Goal: Task Accomplishment & Management: Complete application form

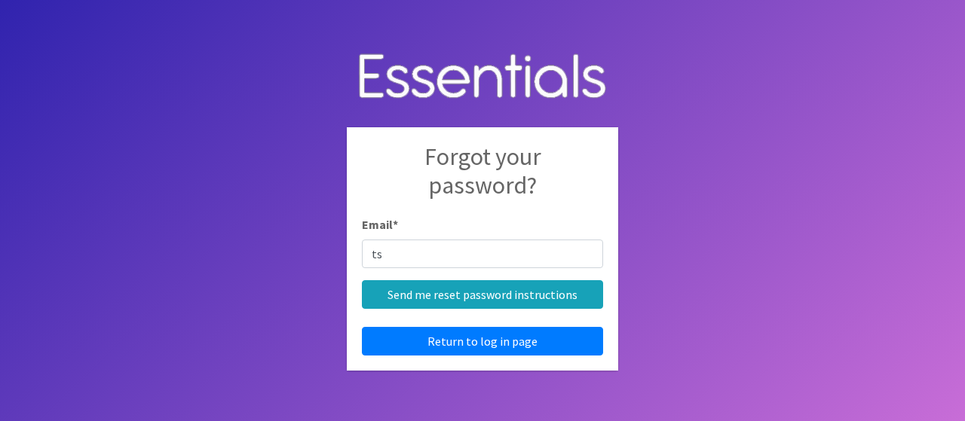
type input "[EMAIL_ADDRESS][DOMAIN_NAME]"
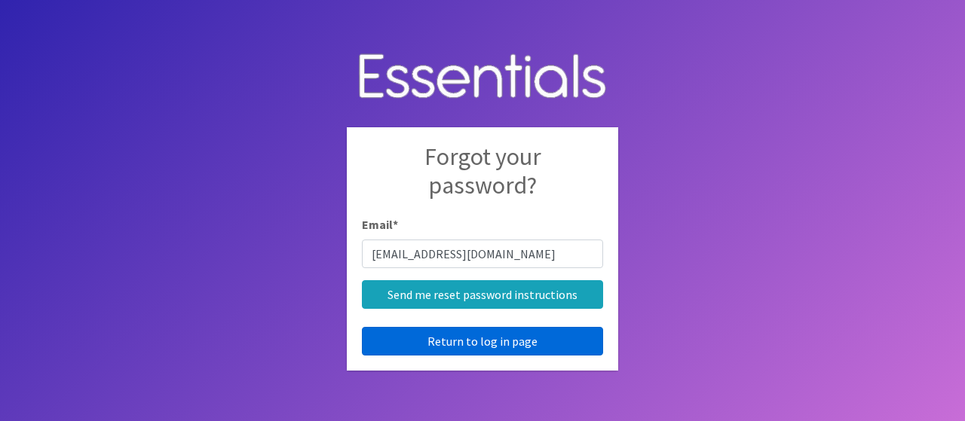
click at [472, 341] on link "Return to log in page" at bounding box center [482, 341] width 241 height 29
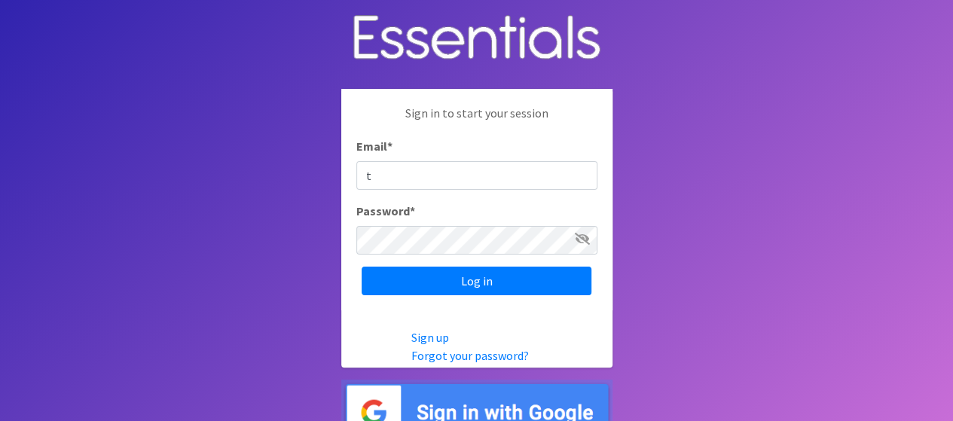
type input "[EMAIL_ADDRESS][DOMAIN_NAME]"
click at [362, 267] on input "Log in" at bounding box center [477, 281] width 230 height 29
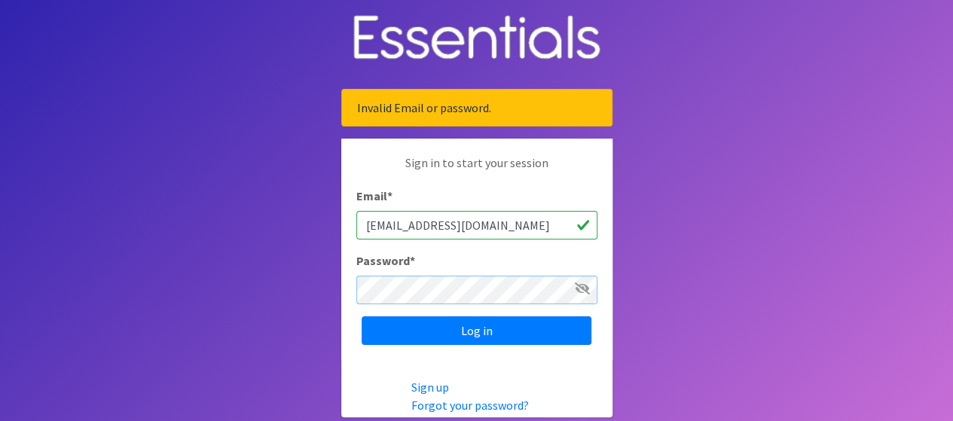
click at [362, 316] on input "Log in" at bounding box center [477, 330] width 230 height 29
click at [489, 402] on link "Forgot your password?" at bounding box center [470, 405] width 118 height 15
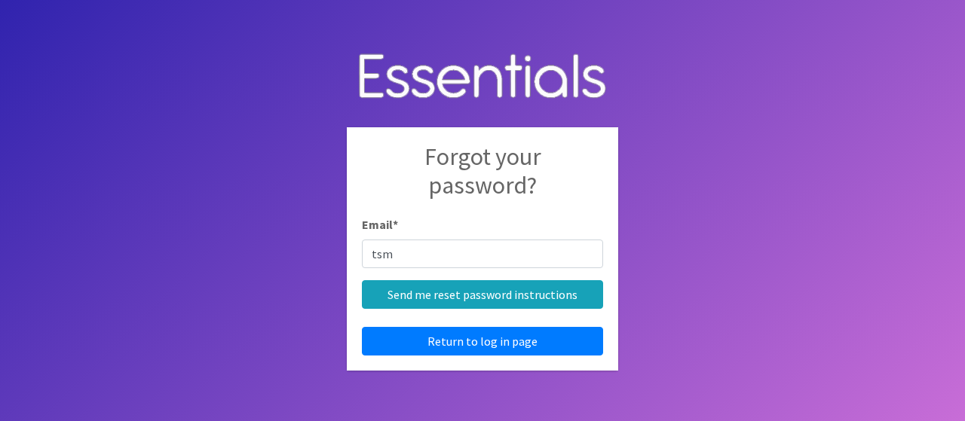
type input "tsmith@pcaathens.org"
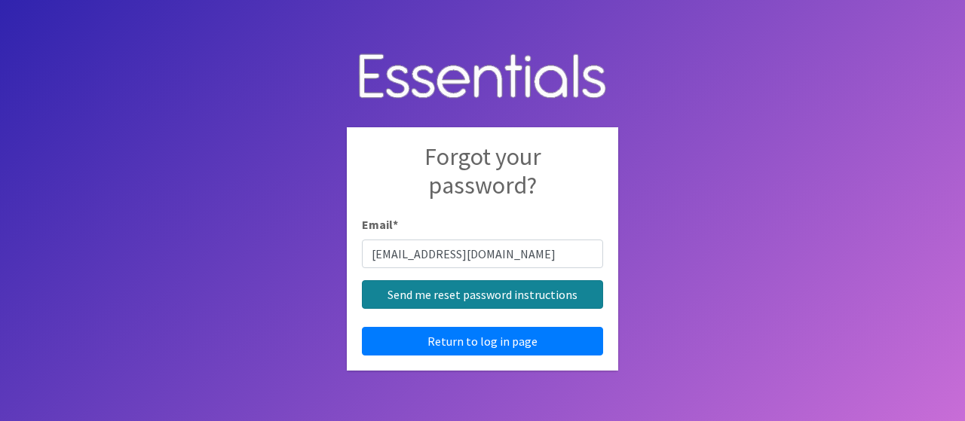
click at [452, 295] on input "Send me reset password instructions" at bounding box center [482, 294] width 241 height 29
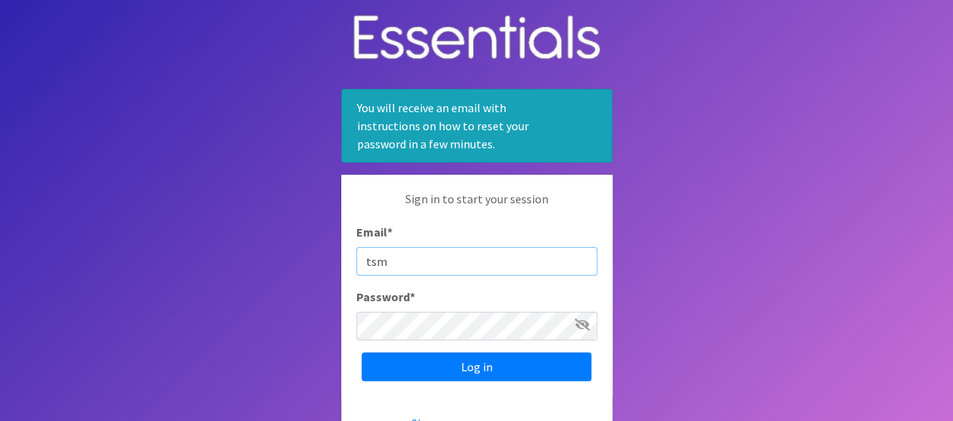
type input "tsmith@pcaathens.org"
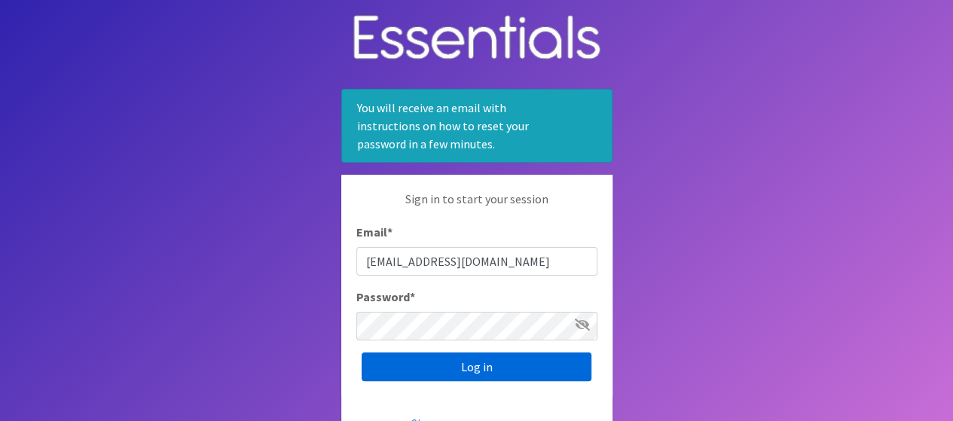
click at [464, 365] on input "Log in" at bounding box center [477, 367] width 230 height 29
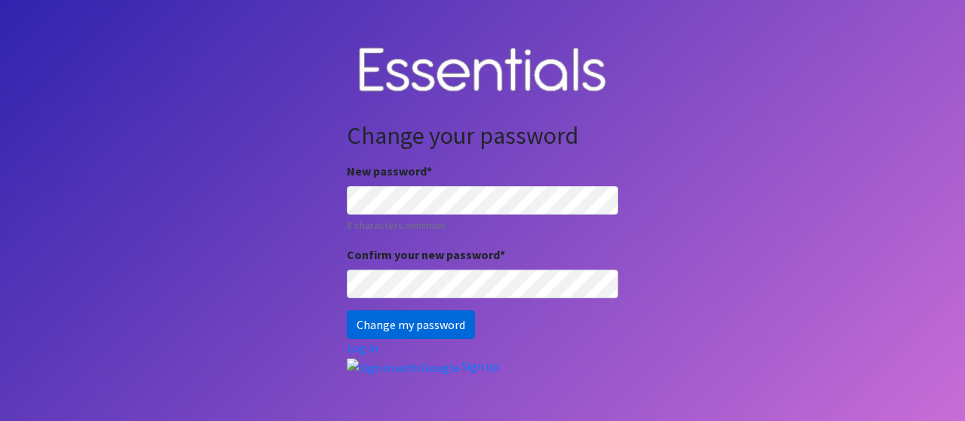
click at [399, 316] on input "Change my password" at bounding box center [411, 324] width 128 height 29
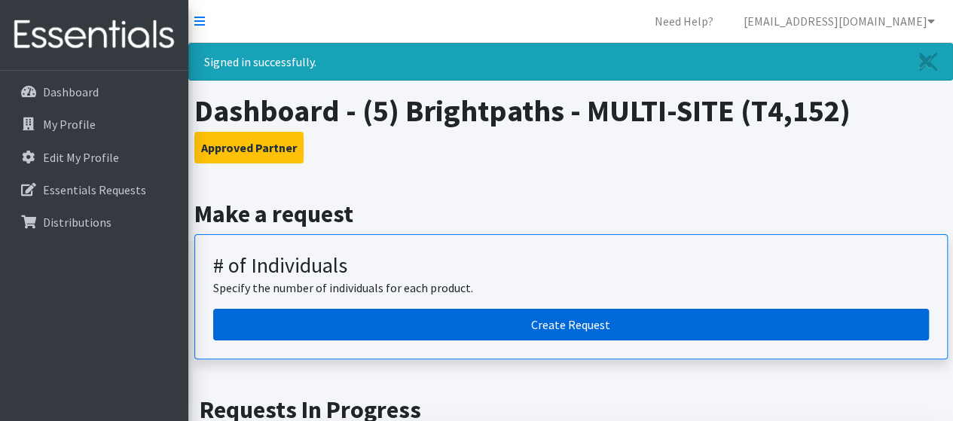
click at [586, 334] on link "Create Request" at bounding box center [571, 325] width 716 height 32
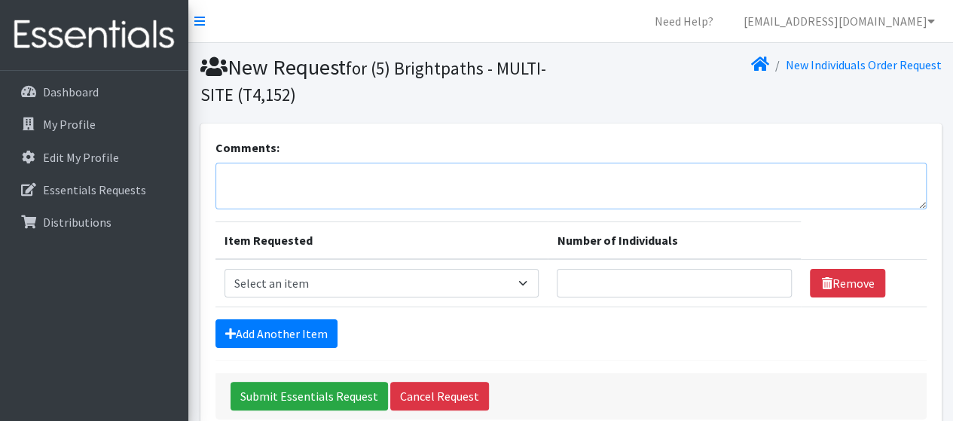
click at [402, 188] on textarea "Comments:" at bounding box center [571, 186] width 711 height 47
type textarea "Resource Closet"
click at [526, 283] on select "Select an item A: Babies - Size 0 (Preemie) A: Babies - Size 01 (newborn) A: Ba…" at bounding box center [382, 283] width 315 height 29
select select "5613"
click at [225, 269] on select "Select an item A: Babies - Size 0 (Preemie) A: Babies - Size 01 (newborn) A: Ba…" at bounding box center [382, 283] width 315 height 29
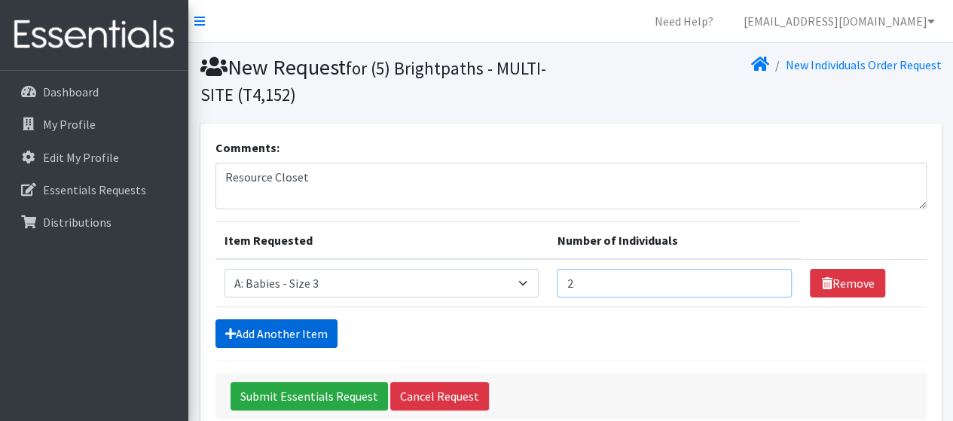
type input "2"
click at [228, 331] on icon at bounding box center [230, 334] width 11 height 12
click at [227, 335] on icon at bounding box center [230, 334] width 11 height 12
click at [411, 338] on div "Add Another Item" at bounding box center [571, 333] width 711 height 29
click at [228, 334] on icon at bounding box center [230, 334] width 11 height 12
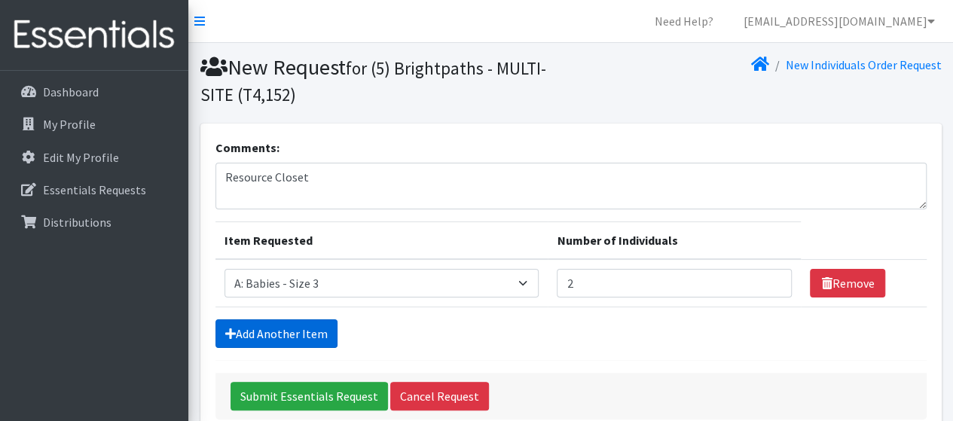
click at [255, 326] on link "Add Another Item" at bounding box center [277, 333] width 122 height 29
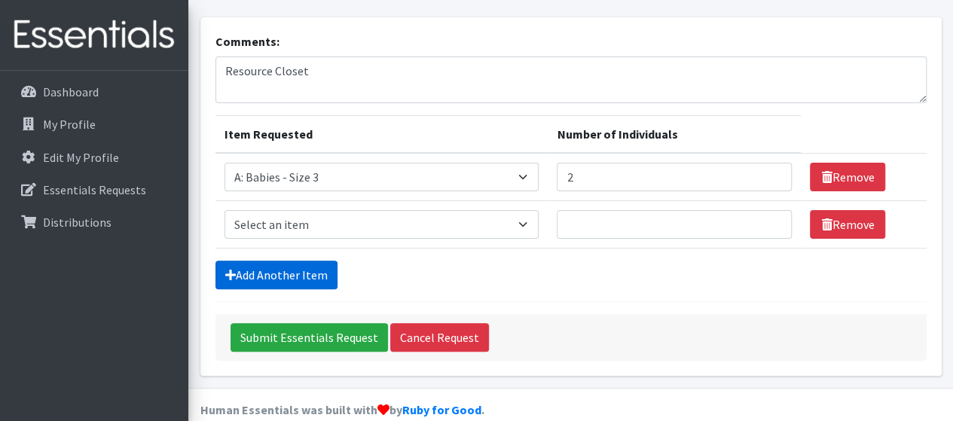
scroll to position [127, 0]
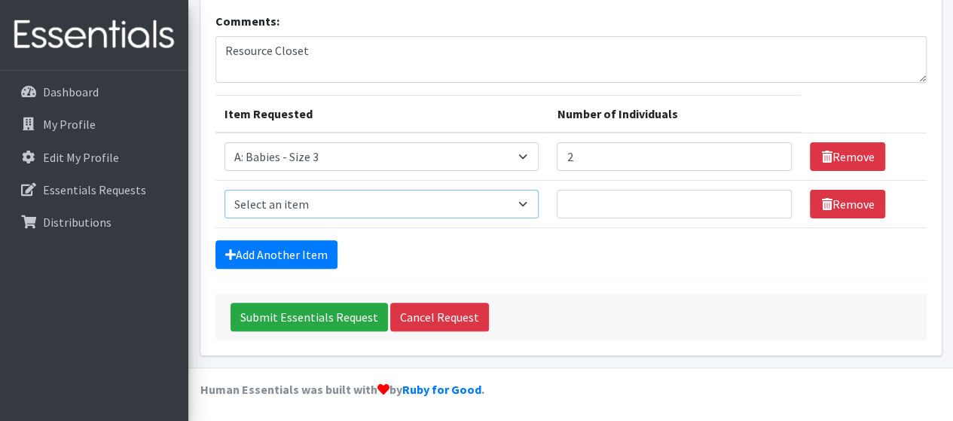
click at [526, 201] on select "Select an item A: Babies - Size 0 (Preemie) A: Babies - Size 01 (newborn) A: Ba…" at bounding box center [382, 204] width 315 height 29
select select "5614"
click at [225, 190] on select "Select an item A: Babies - Size 0 (Preemie) A: Babies - Size 01 (newborn) A: Ba…" at bounding box center [382, 204] width 315 height 29
type input "6"
click at [378, 242] on div "Add Another Item" at bounding box center [571, 254] width 711 height 29
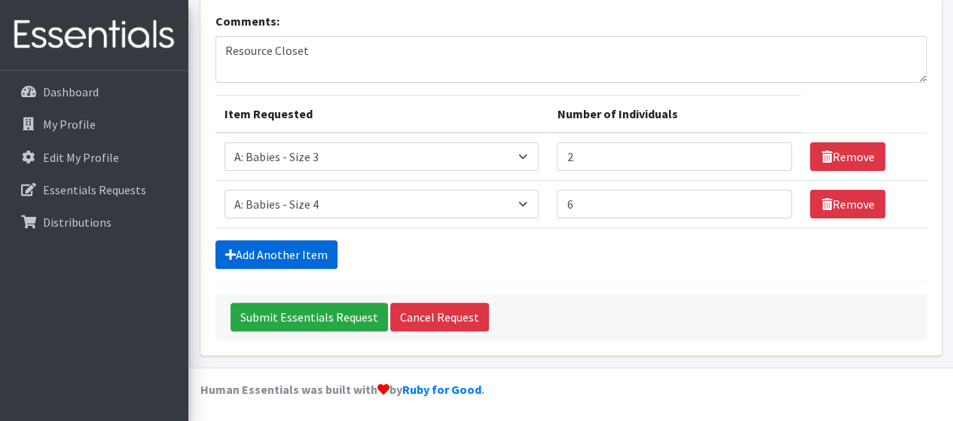
click at [283, 254] on link "Add Another Item" at bounding box center [277, 254] width 122 height 29
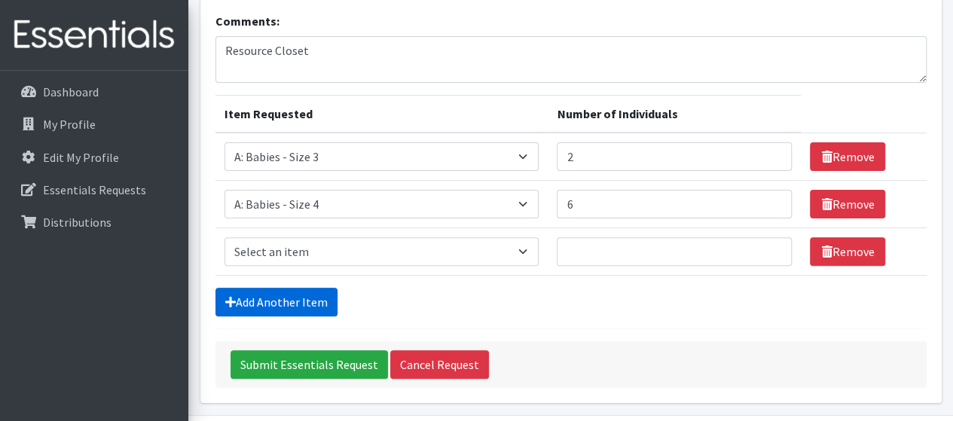
scroll to position [174, 0]
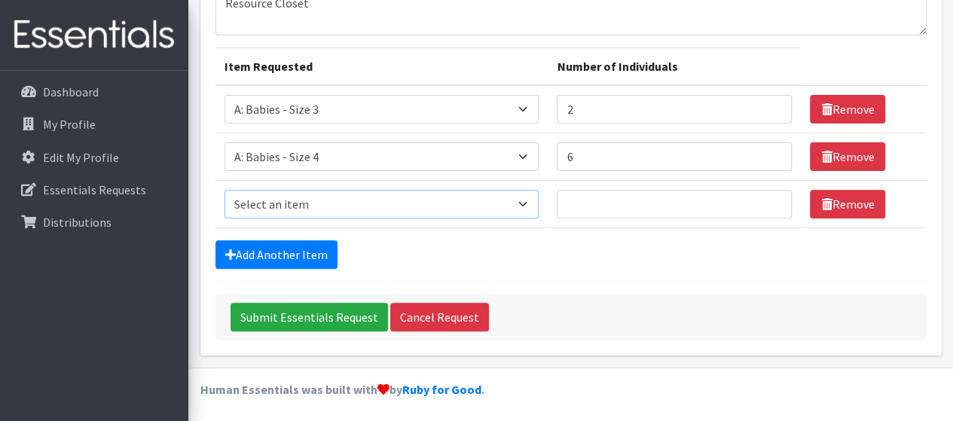
click at [526, 208] on select "Select an item A: Babies - Size 0 (Preemie) A: Babies - Size 01 (newborn) A: Ba…" at bounding box center [382, 204] width 315 height 29
select select "5616"
click at [225, 190] on select "Select an item A: Babies - Size 0 (Preemie) A: Babies - Size 01 (newborn) A: Ba…" at bounding box center [382, 204] width 315 height 29
click at [592, 201] on input "Number of Individuals" at bounding box center [674, 204] width 235 height 29
type input "6"
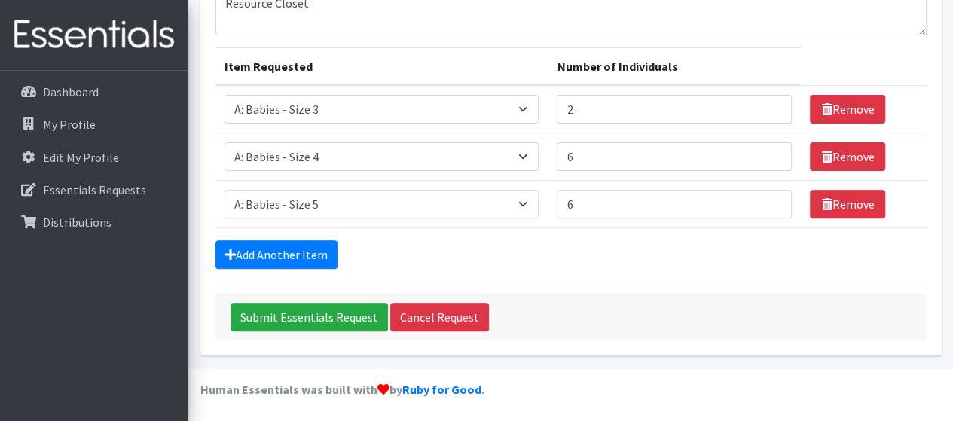
click at [437, 251] on div "Add Another Item" at bounding box center [571, 254] width 711 height 29
click at [270, 246] on link "Add Another Item" at bounding box center [277, 254] width 122 height 29
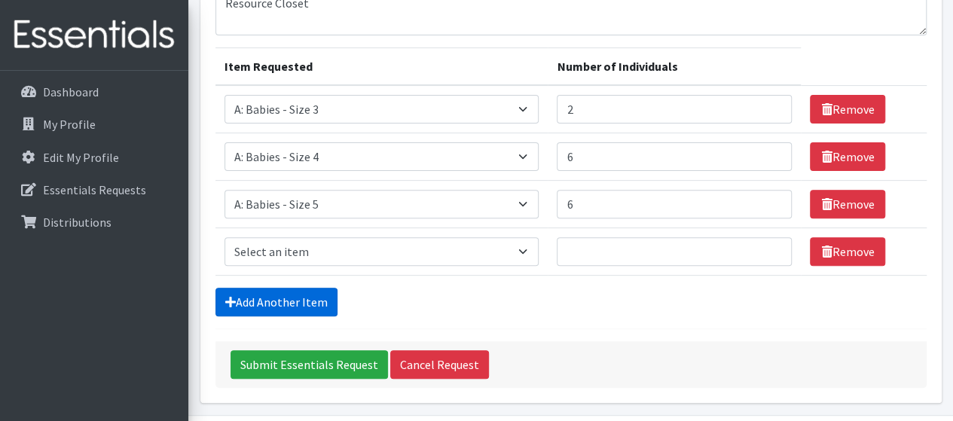
scroll to position [222, 0]
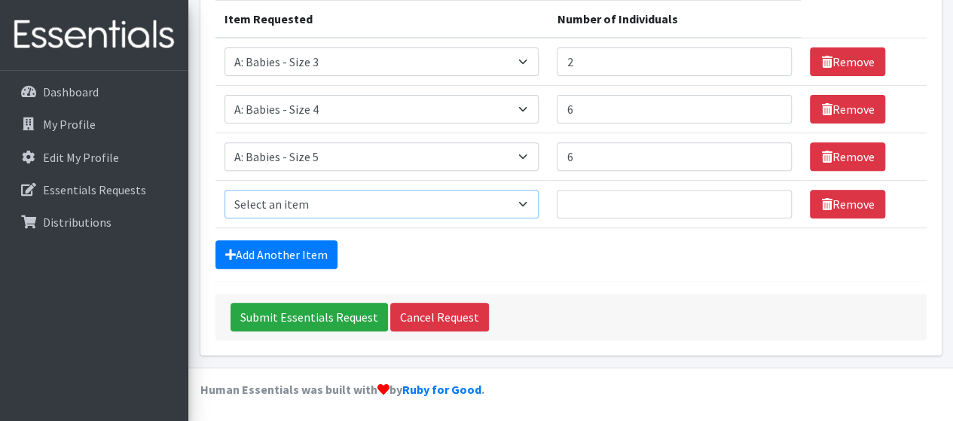
click at [530, 199] on select "Select an item A: Babies - Size 0 (Preemie) A: Babies - Size 01 (newborn) A: Ba…" at bounding box center [382, 204] width 315 height 29
select select "5617"
click at [225, 190] on select "Select an item A: Babies - Size 0 (Preemie) A: Babies - Size 01 (newborn) A: Ba…" at bounding box center [382, 204] width 315 height 29
click at [589, 205] on input "Number of Individuals" at bounding box center [674, 204] width 235 height 29
type input "5"
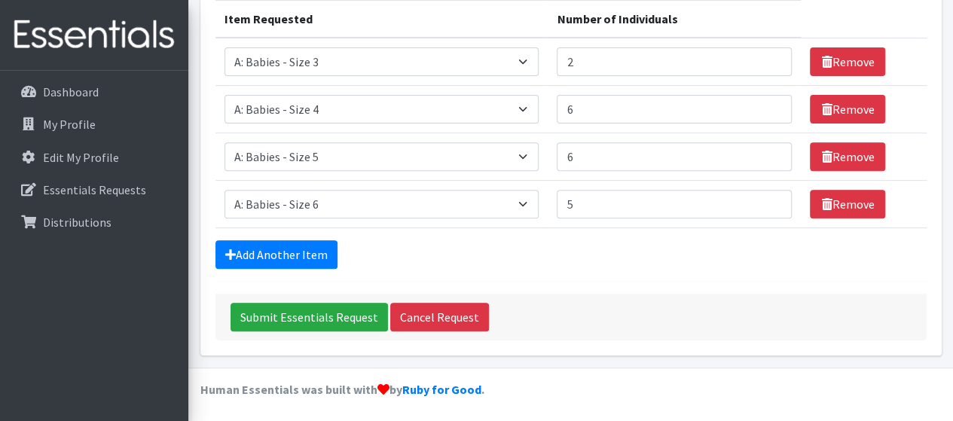
click at [446, 252] on div "Add Another Item" at bounding box center [571, 254] width 711 height 29
click at [297, 251] on link "Add Another Item" at bounding box center [277, 254] width 122 height 29
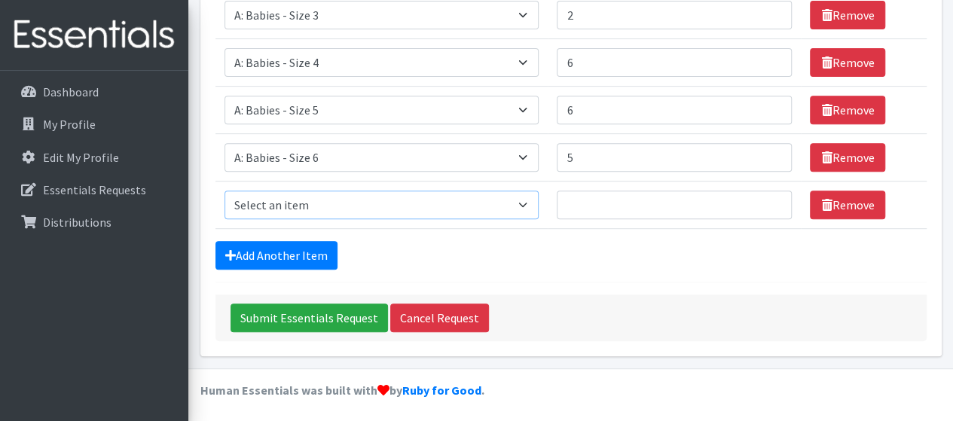
click at [535, 206] on select "Select an item A: Babies - Size 0 (Preemie) A: Babies - Size 01 (newborn) A: Ba…" at bounding box center [382, 205] width 315 height 29
select select "8888"
click at [225, 191] on select "Select an item A: Babies - Size 0 (Preemie) A: Babies - Size 01 (newborn) A: Ba…" at bounding box center [382, 205] width 315 height 29
click at [577, 200] on input "Number of Individuals" at bounding box center [674, 205] width 235 height 29
type input "6"
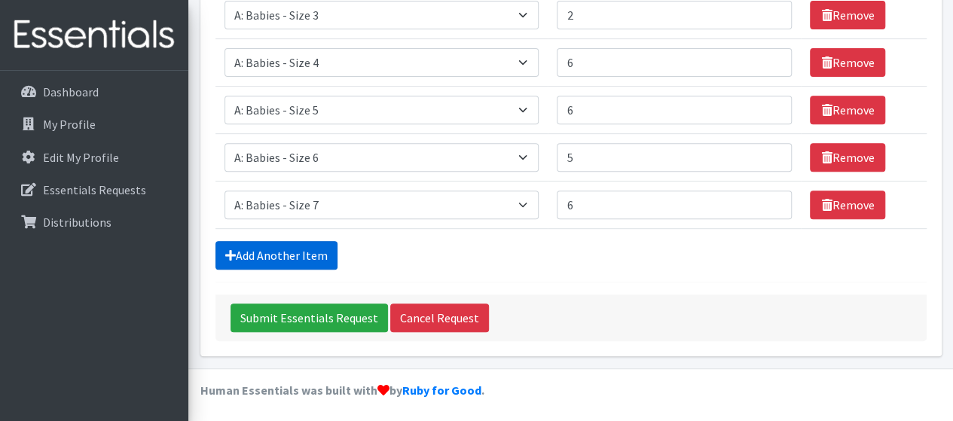
click at [283, 257] on link "Add Another Item" at bounding box center [277, 255] width 122 height 29
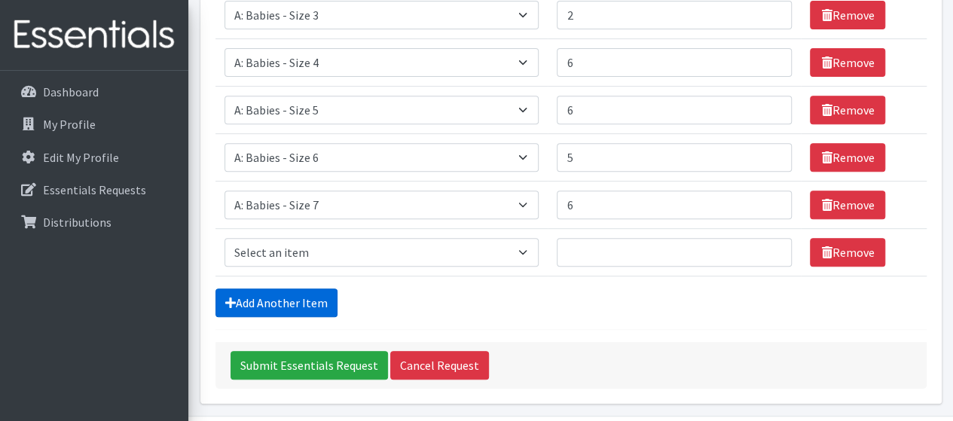
scroll to position [316, 0]
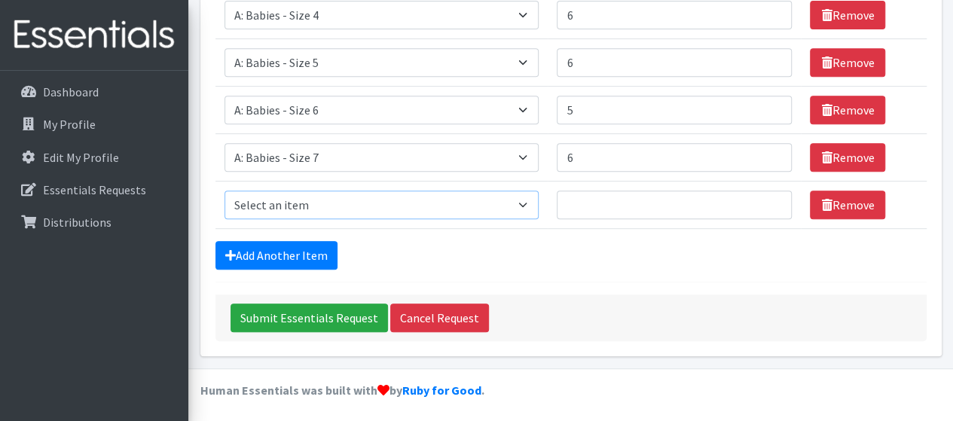
click at [460, 209] on select "Select an item A: Babies - Size 0 (Preemie) A: Babies - Size 01 (newborn) A: Ba…" at bounding box center [382, 205] width 315 height 29
select select "5597"
click at [225, 191] on select "Select an item A: Babies - Size 0 (Preemie) A: Babies - Size 01 (newborn) A: Ba…" at bounding box center [382, 205] width 315 height 29
click at [589, 213] on input "Number of Individuals" at bounding box center [674, 205] width 235 height 29
type input "2"
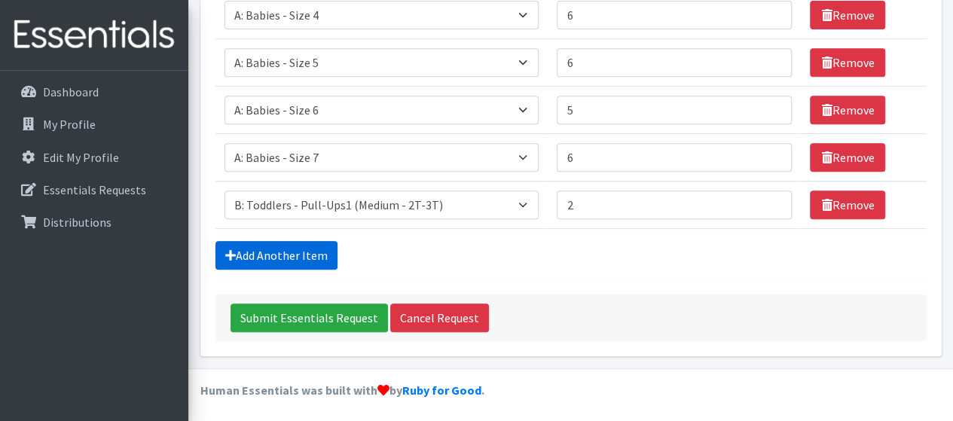
click at [313, 258] on link "Add Another Item" at bounding box center [277, 255] width 122 height 29
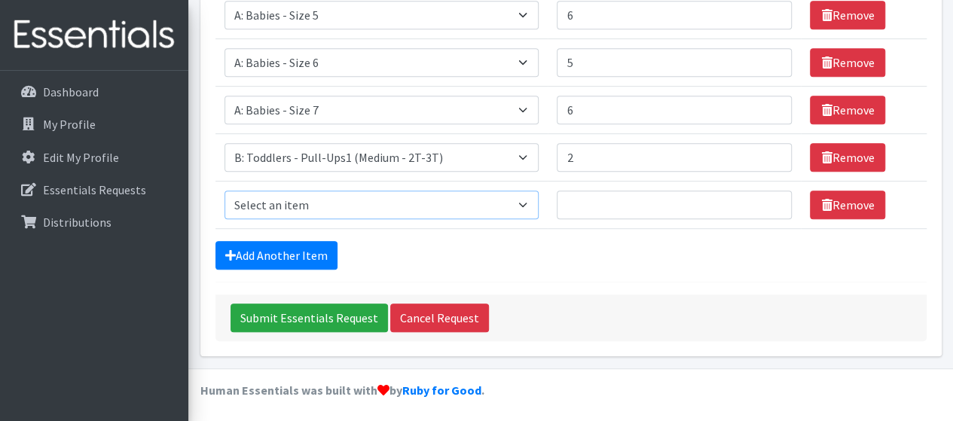
click at [362, 195] on select "Select an item A: Babies - Size 0 (Preemie) A: Babies - Size 01 (newborn) A: Ba…" at bounding box center [382, 205] width 315 height 29
select select "5598"
click at [225, 191] on select "Select an item A: Babies - Size 0 (Preemie) A: Babies - Size 01 (newborn) A: Ba…" at bounding box center [382, 205] width 315 height 29
click at [657, 205] on input "Number of Individuals" at bounding box center [674, 205] width 235 height 29
type input "1"
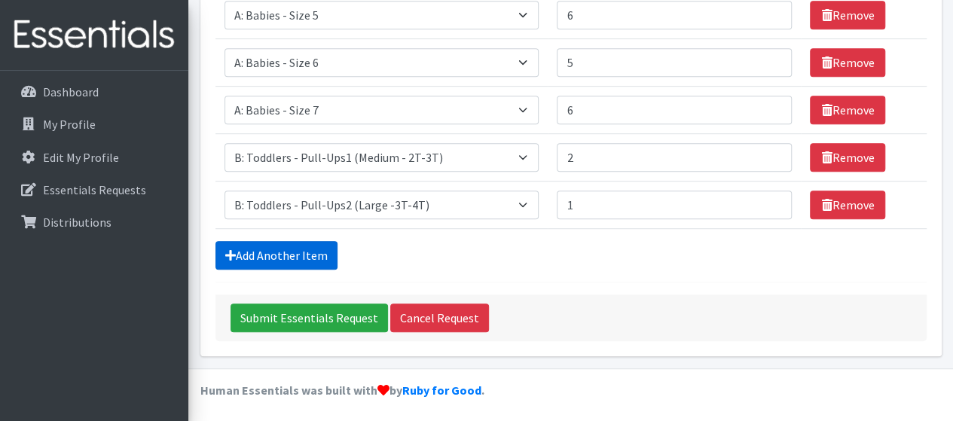
click at [294, 249] on link "Add Another Item" at bounding box center [277, 255] width 122 height 29
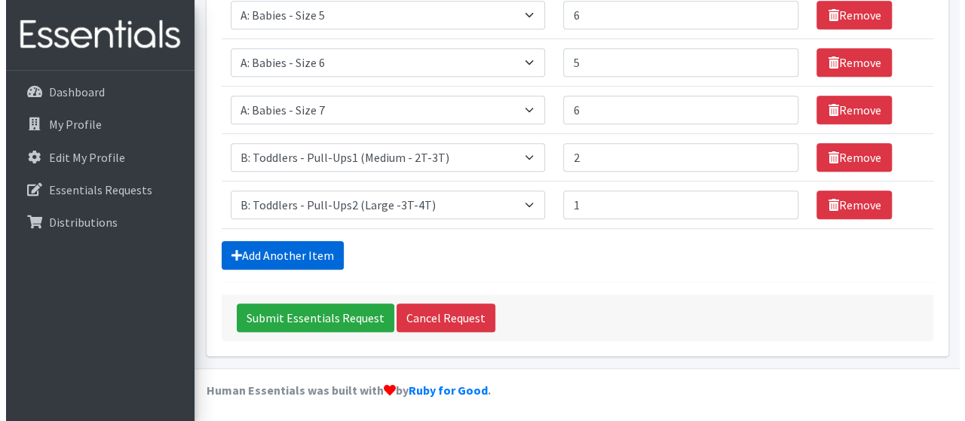
scroll to position [410, 0]
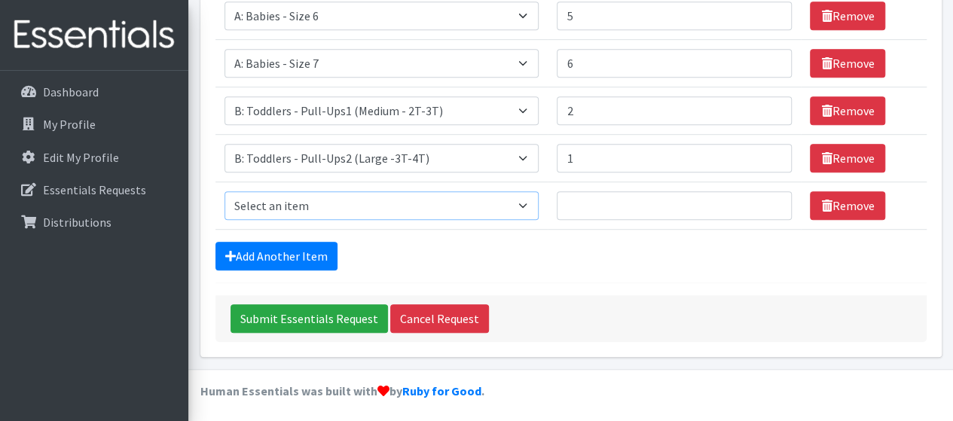
click at [339, 198] on select "Select an item A: Babies - Size 0 (Preemie) A: Babies - Size 01 (newborn) A: Ba…" at bounding box center [382, 205] width 315 height 29
select select "5599"
click at [225, 191] on select "Select an item A: Babies - Size 0 (Preemie) A: Babies - Size 01 (newborn) A: Ba…" at bounding box center [382, 205] width 315 height 29
type input "2"
click at [663, 271] on form "Comments: Resource Closet Item Requested Number of Individuals Item Requested S…" at bounding box center [571, 35] width 711 height 613
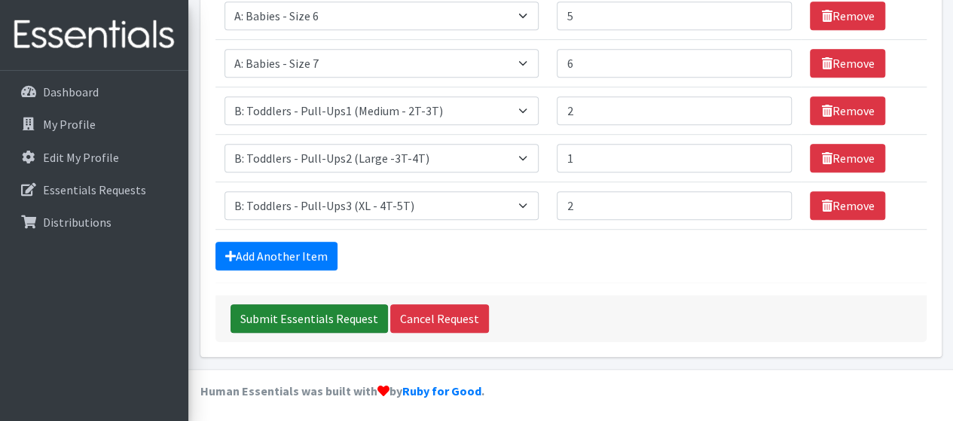
click at [335, 316] on input "Submit Essentials Request" at bounding box center [309, 318] width 157 height 29
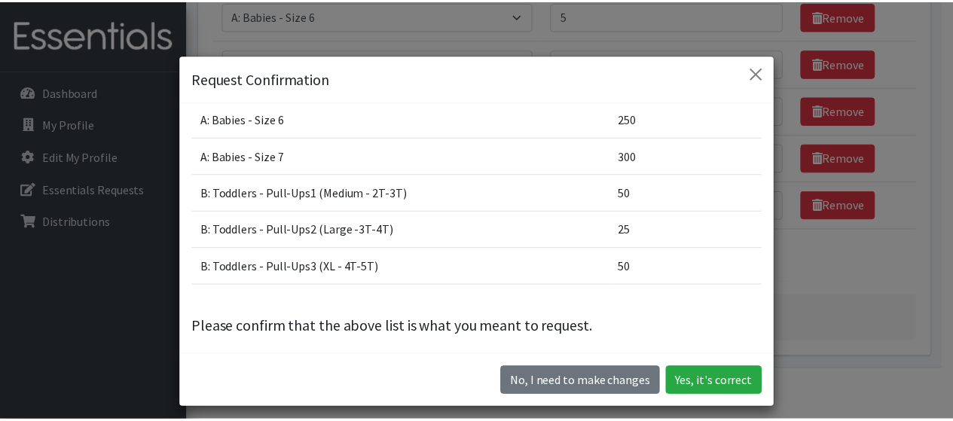
scroll to position [167, 0]
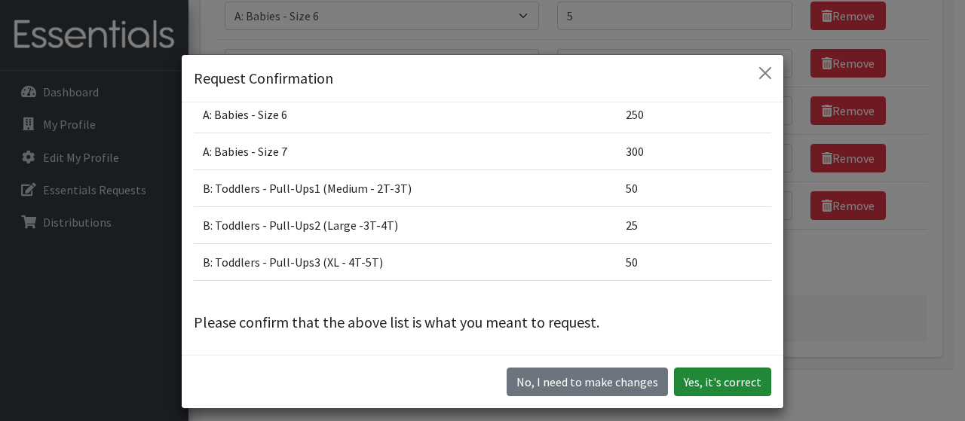
click at [705, 383] on button "Yes, it's correct" at bounding box center [722, 382] width 97 height 29
